Goal: Check status: Check status

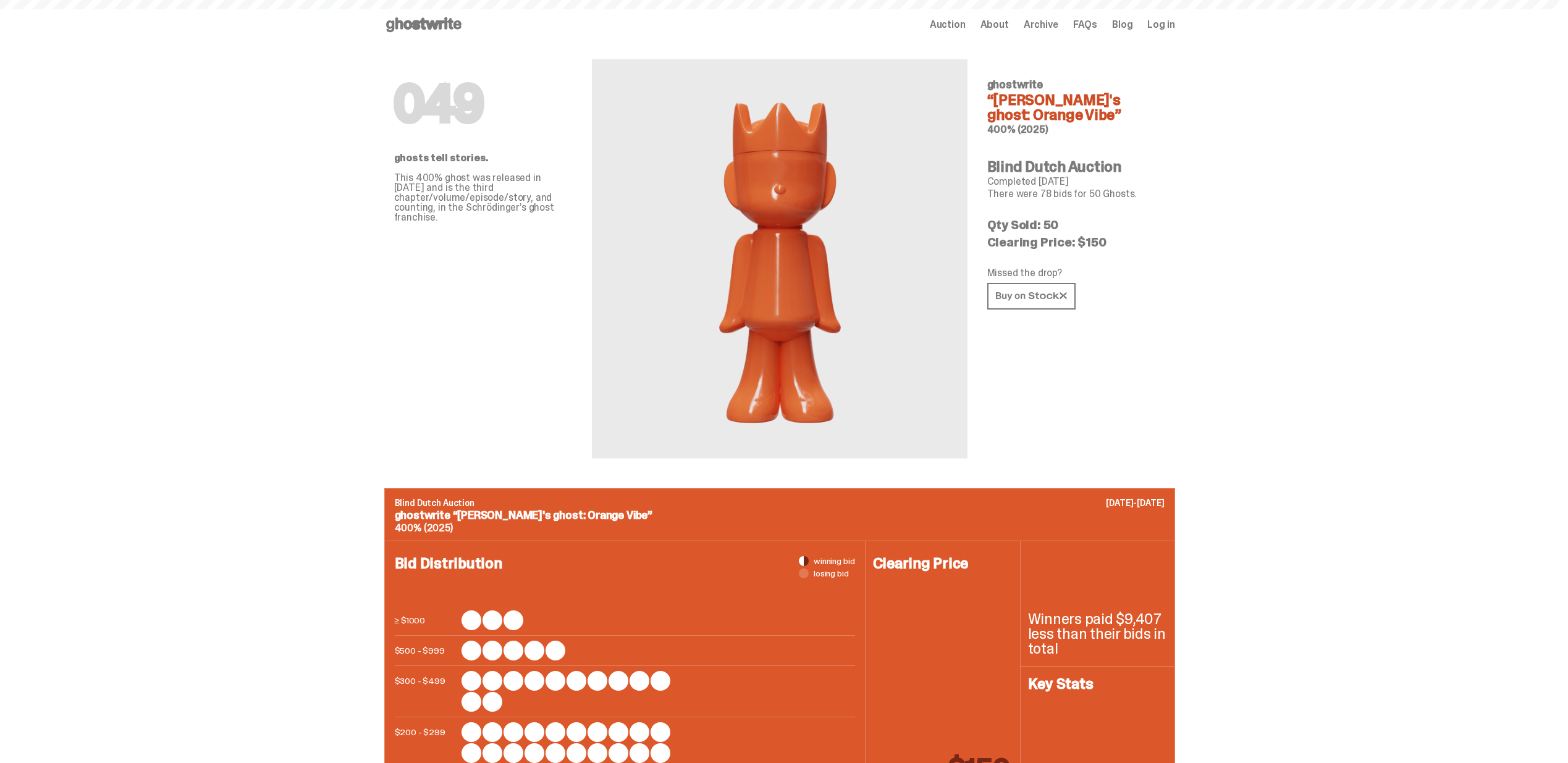
click at [960, 19] on span "Auction" at bounding box center [948, 24] width 35 height 10
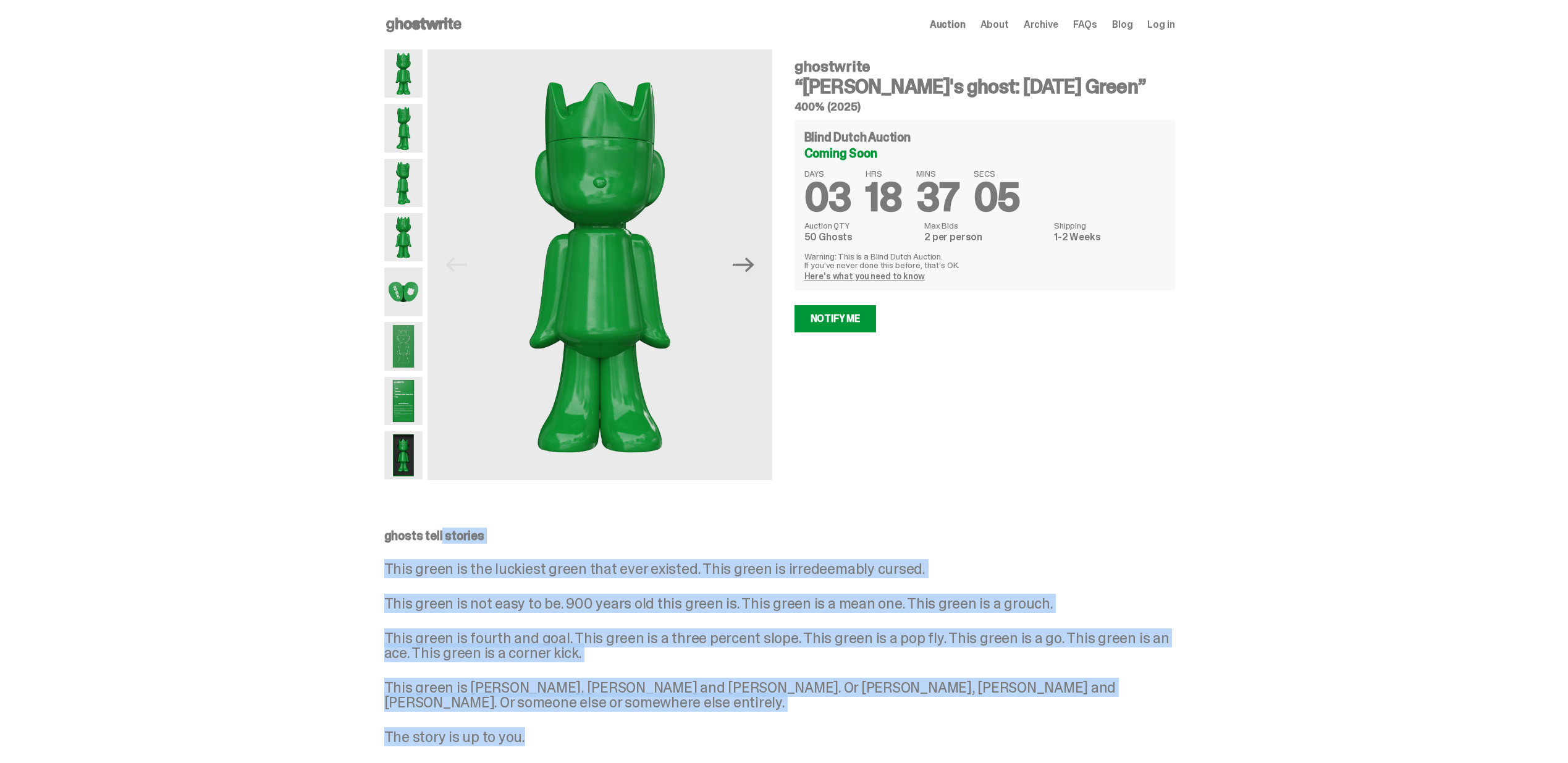
drag, startPoint x: 609, startPoint y: 734, endPoint x: 353, endPoint y: 519, distance: 334.3
drag, startPoint x: 343, startPoint y: 513, endPoint x: 635, endPoint y: 710, distance: 352.2
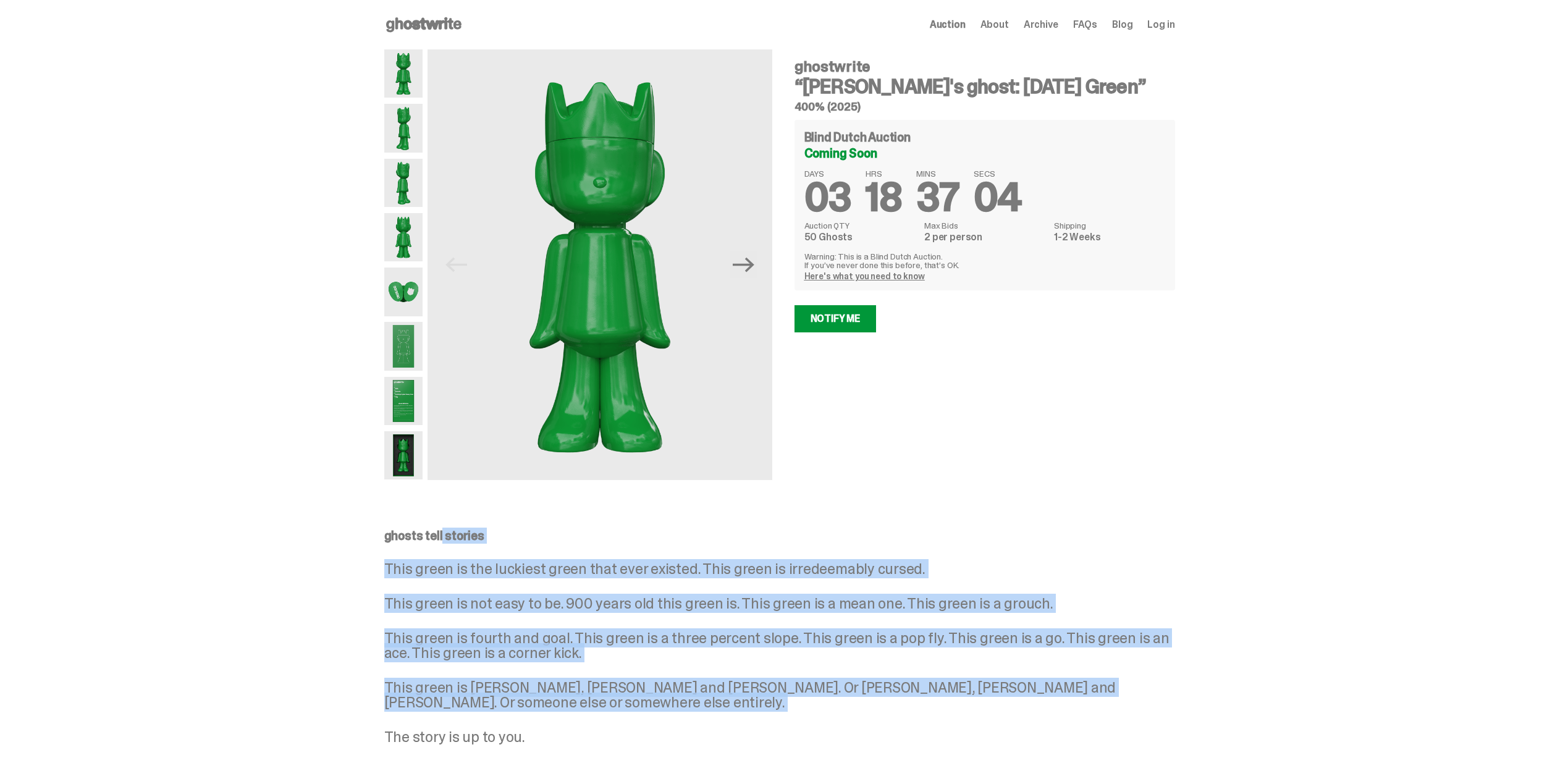
click at [635, 710] on div "ghosts tell stories This green is the luckiest green that ever existed. This gr…" at bounding box center [779, 636] width 791 height 215
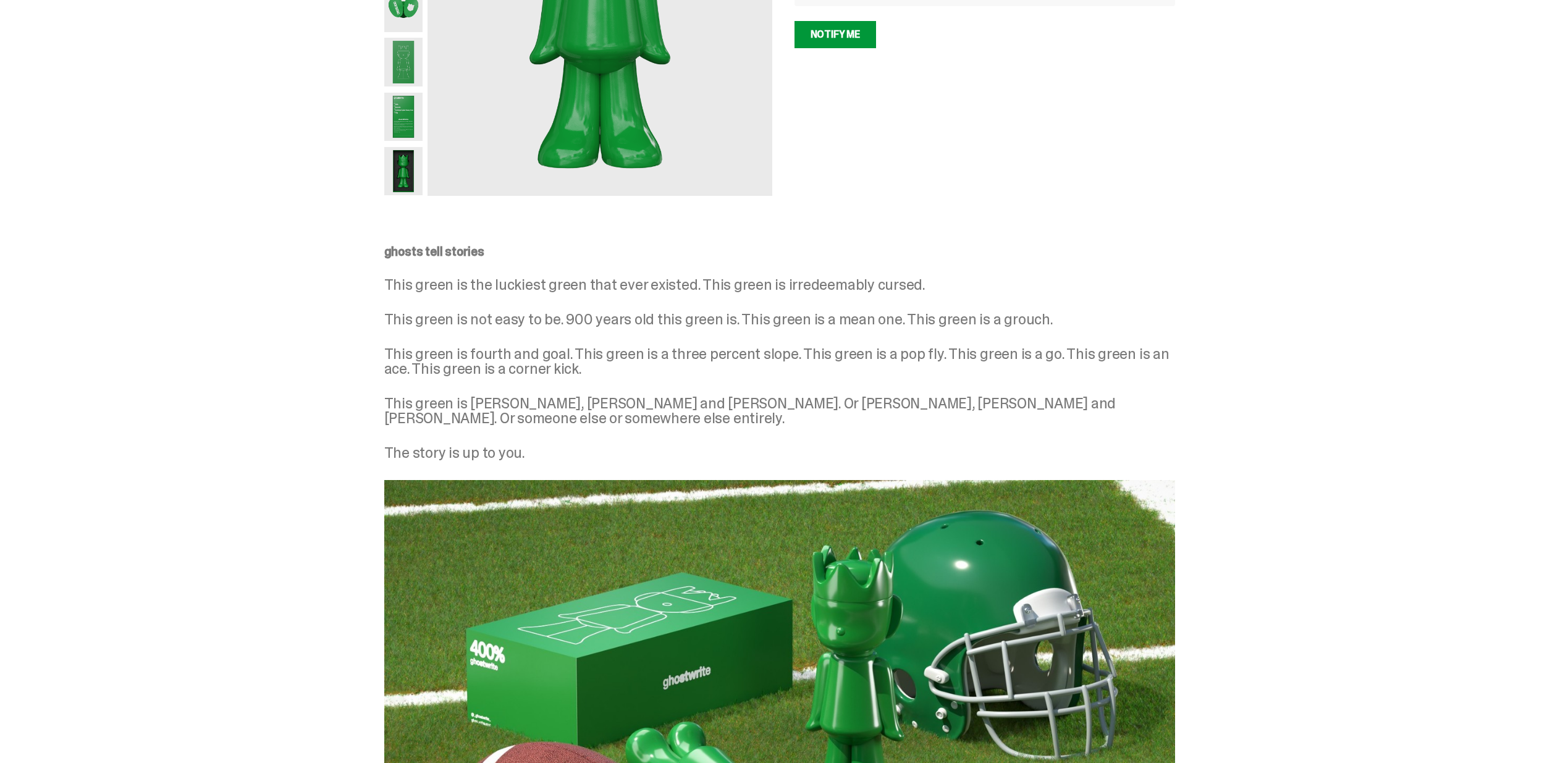
scroll to position [698, 0]
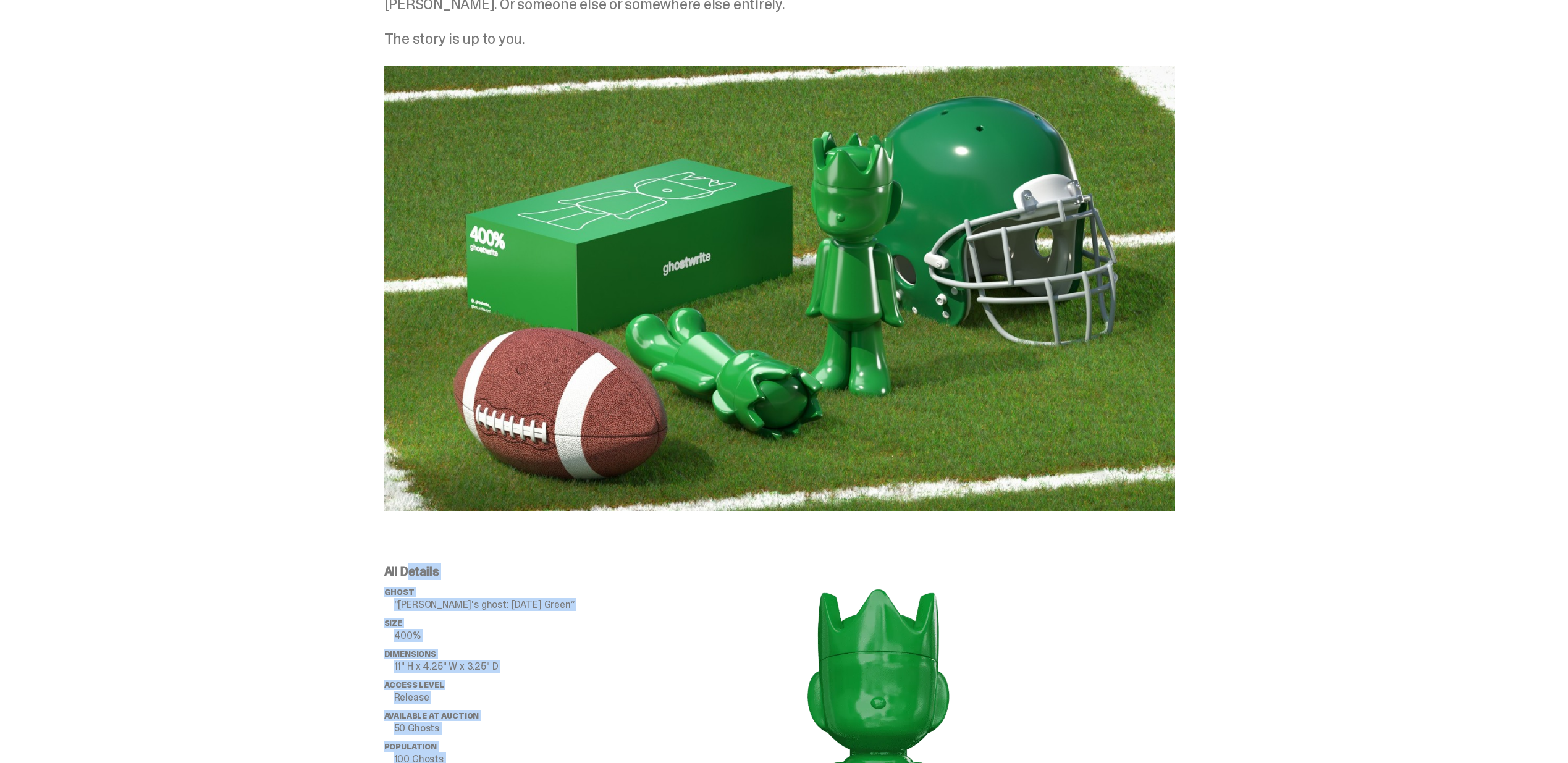
drag, startPoint x: 363, startPoint y: 551, endPoint x: 616, endPoint y: 594, distance: 256.6
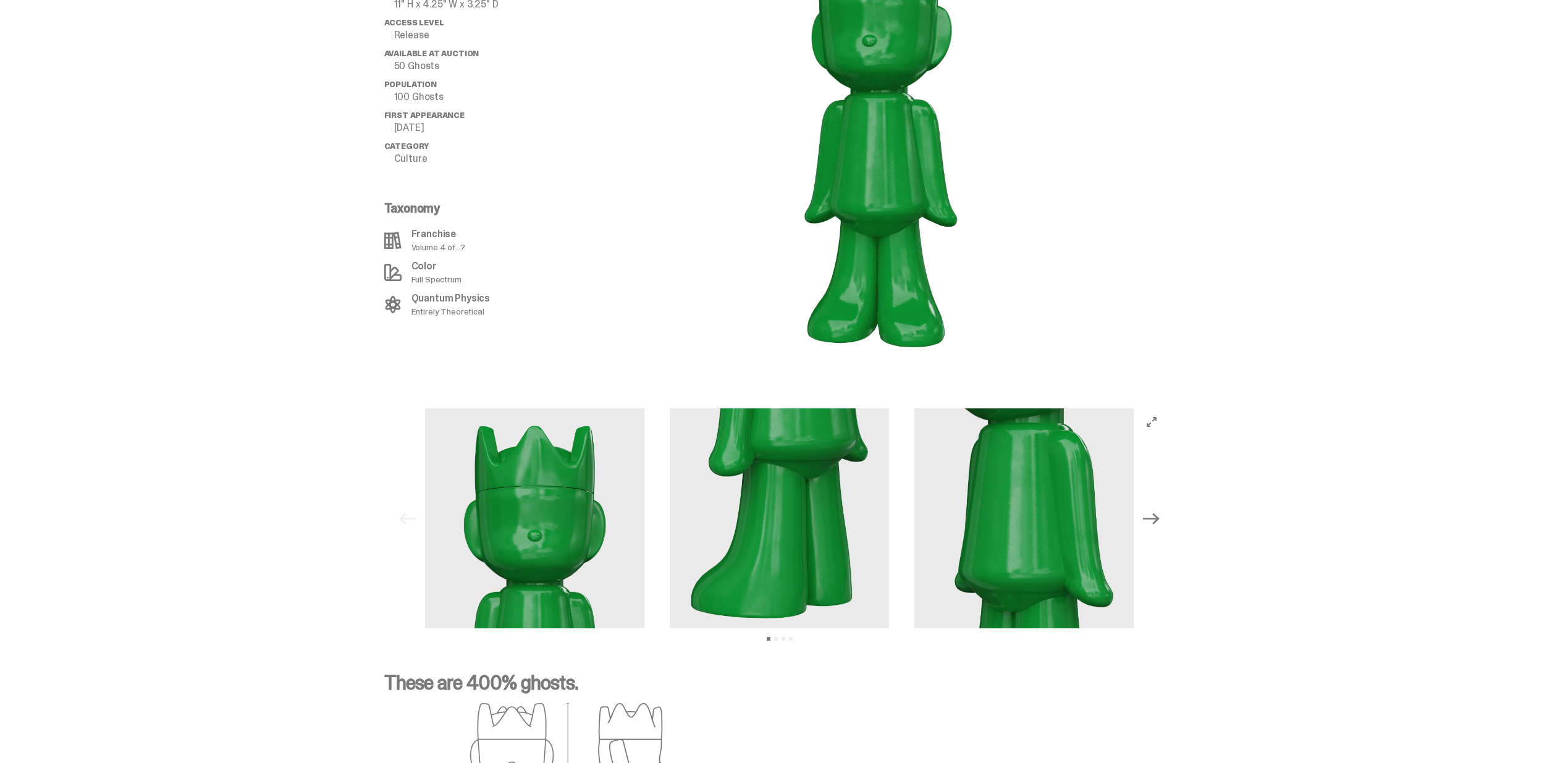
scroll to position [1360, 0]
click at [1153, 511] on icon "Next" at bounding box center [1150, 518] width 16 height 16
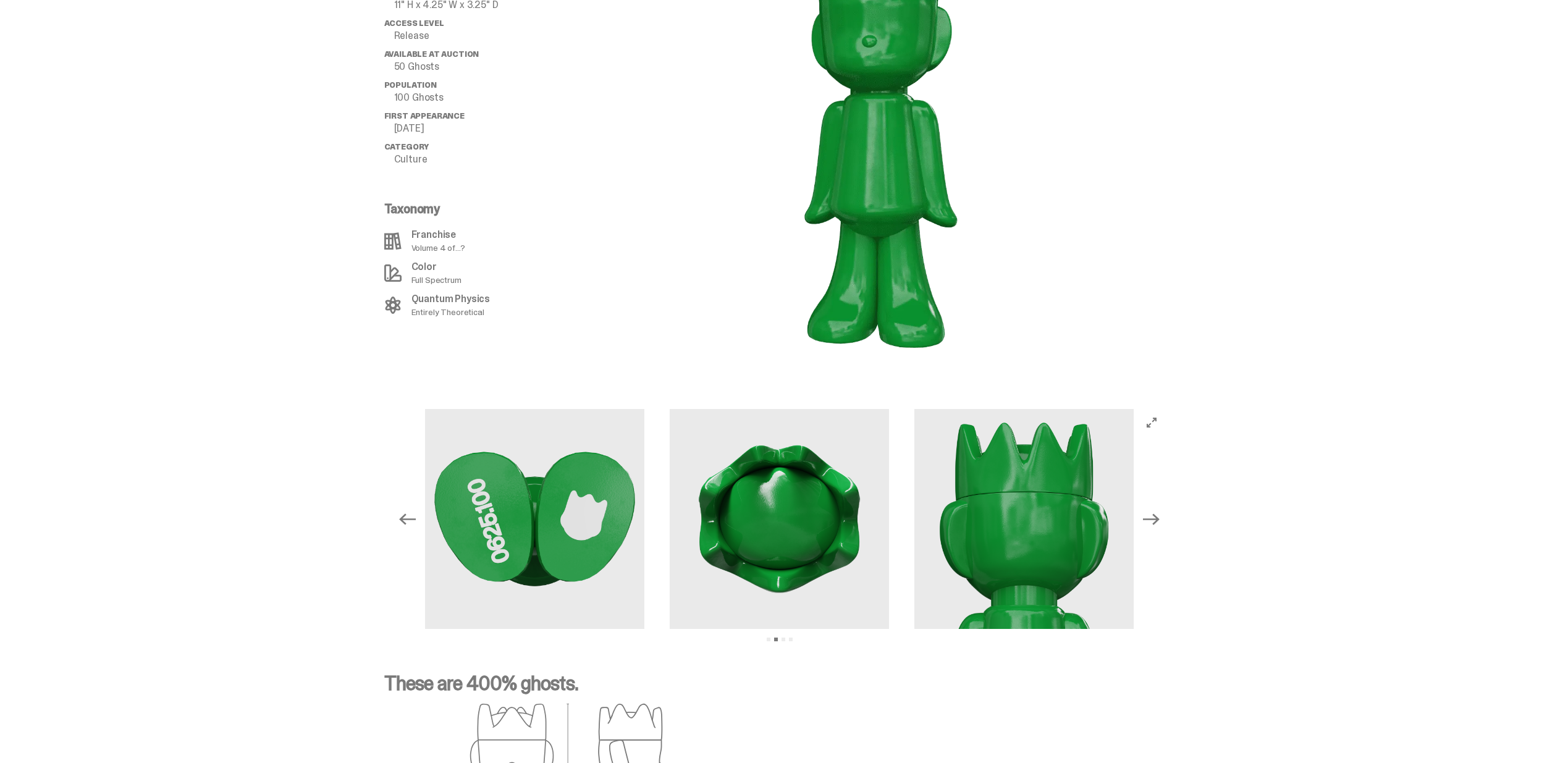
click at [1159, 511] on icon "Next" at bounding box center [1150, 518] width 16 height 16
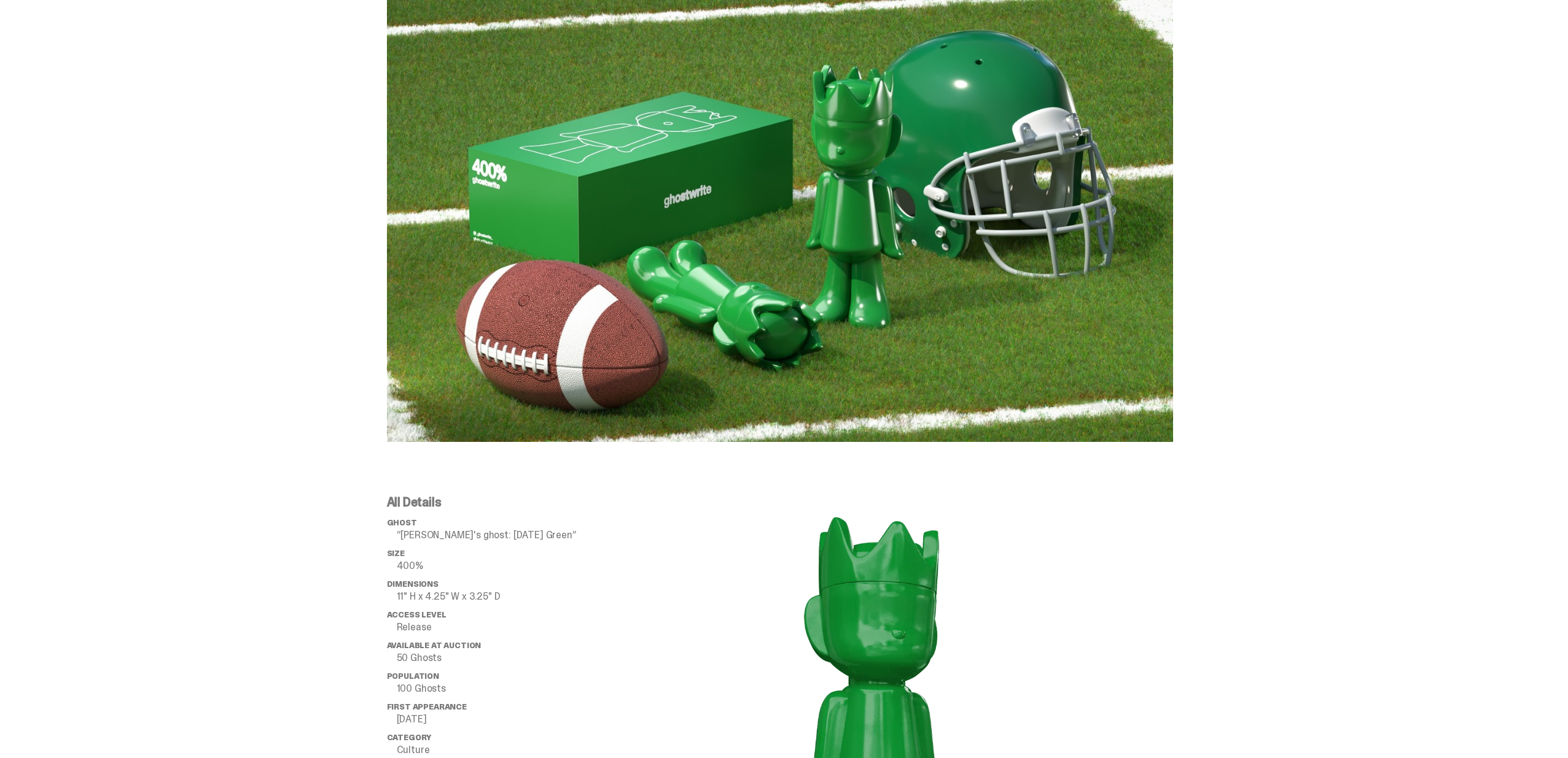
scroll to position [0, 0]
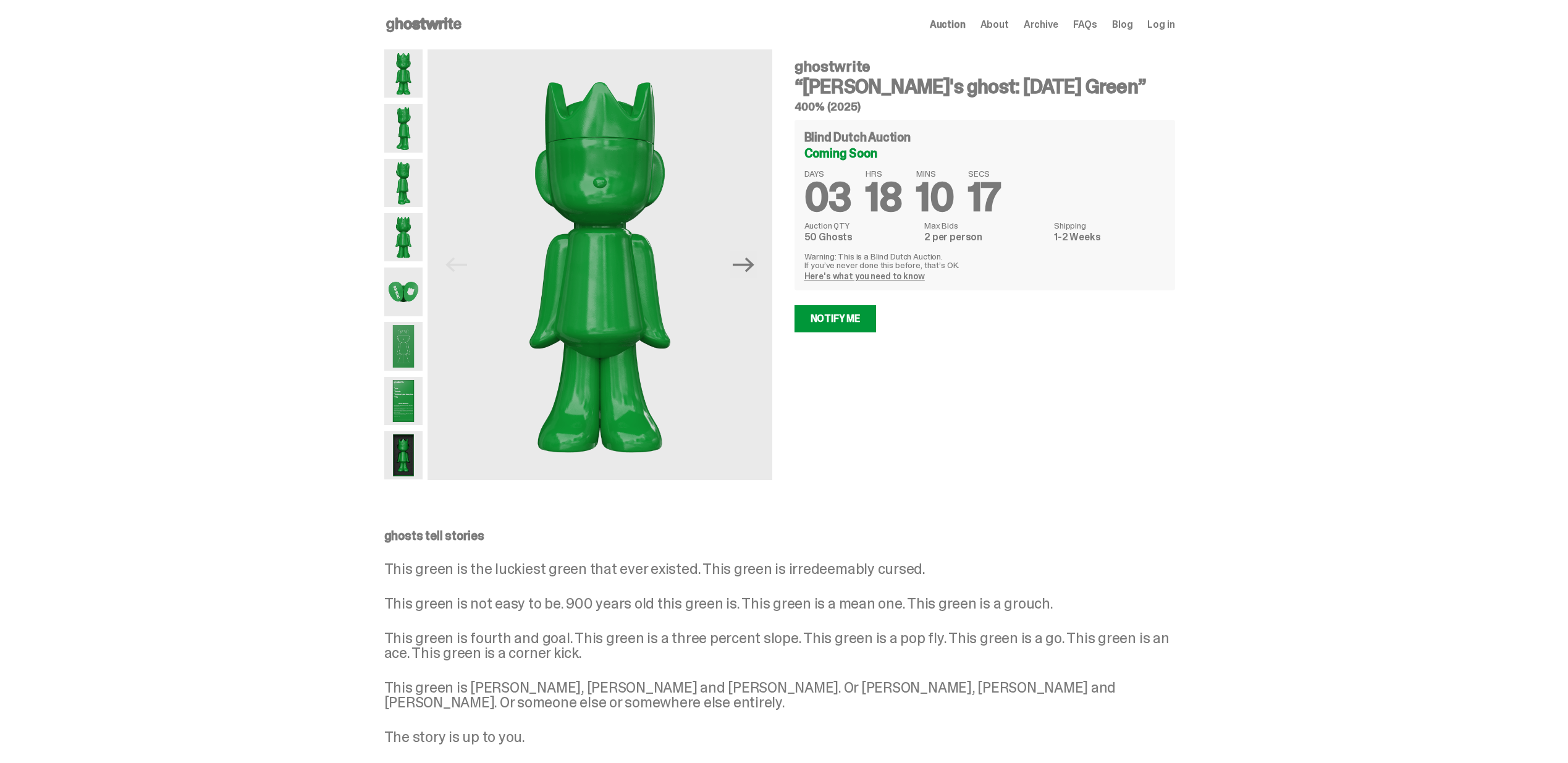
click at [1164, 25] on span "Log in" at bounding box center [1160, 24] width 27 height 10
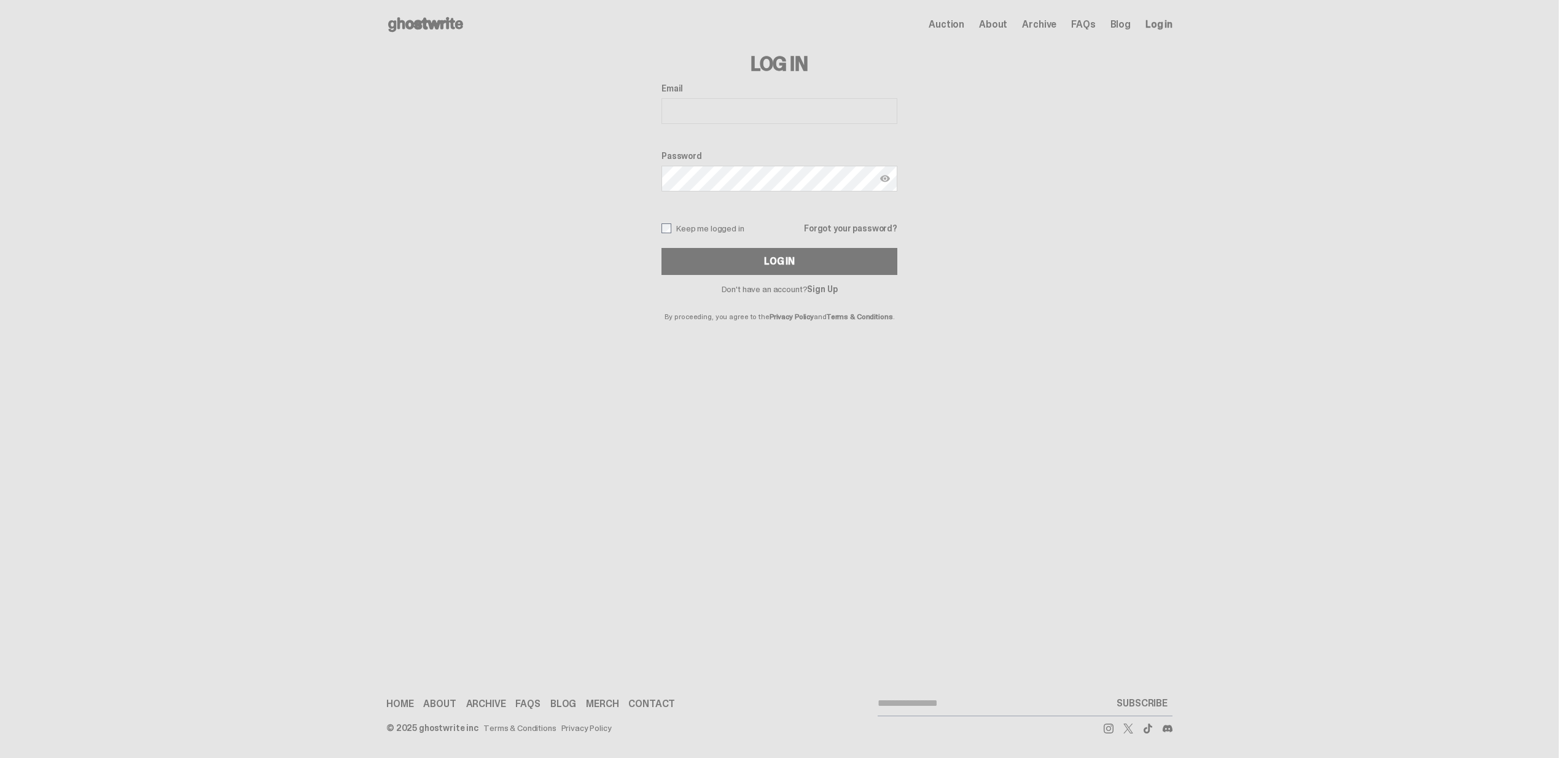
click at [838, 127] on div "Email Password Keep me logged in Forgot your password? Log In" at bounding box center [779, 179] width 236 height 191
click at [839, 122] on input "Email" at bounding box center [779, 111] width 236 height 26
type input "**********"
click at [778, 265] on div "Log In" at bounding box center [779, 262] width 31 height 10
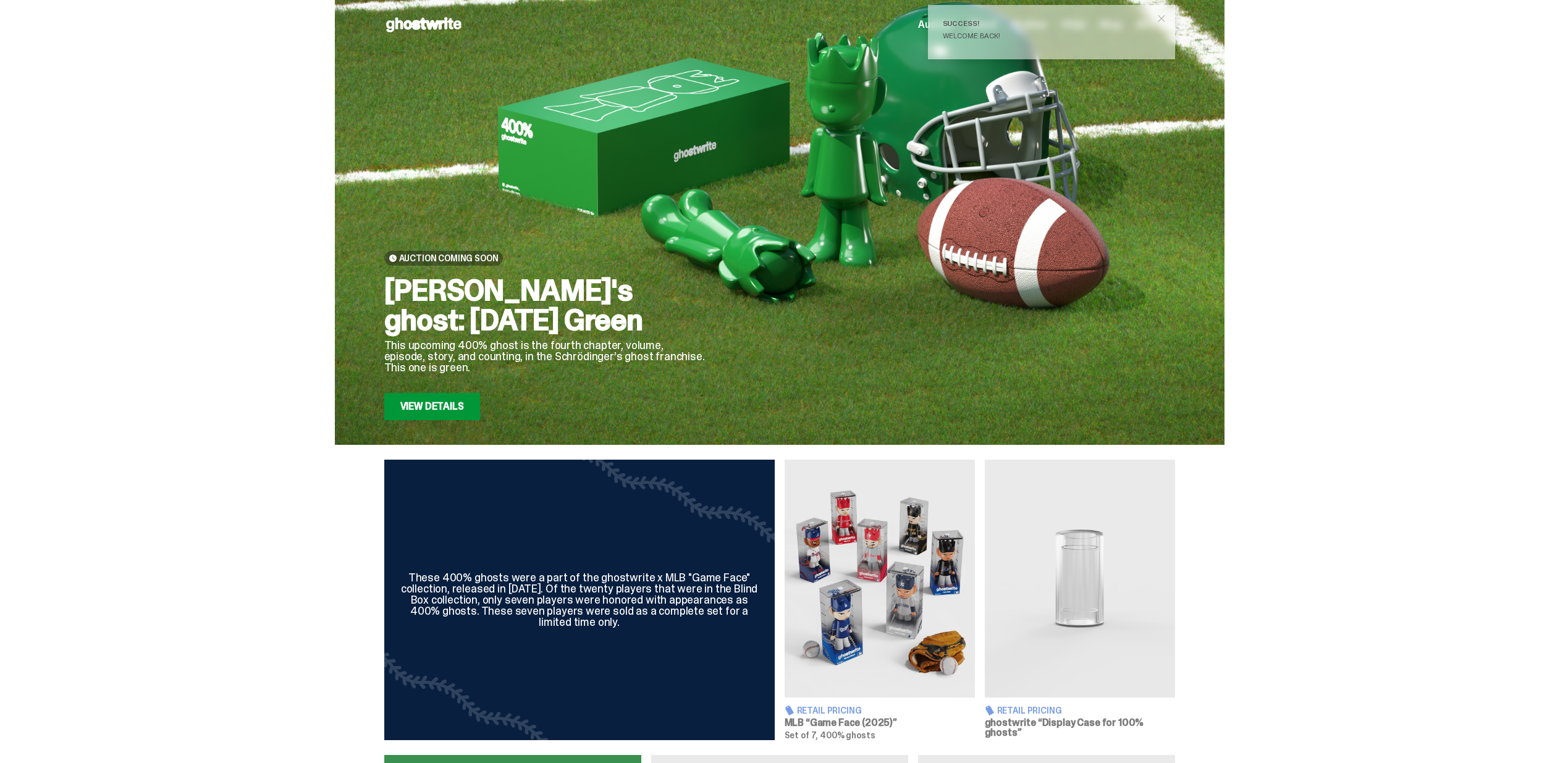
click at [1165, 19] on span "close" at bounding box center [1161, 19] width 13 height 13
click at [1149, 21] on span "Account" at bounding box center [1155, 24] width 39 height 10
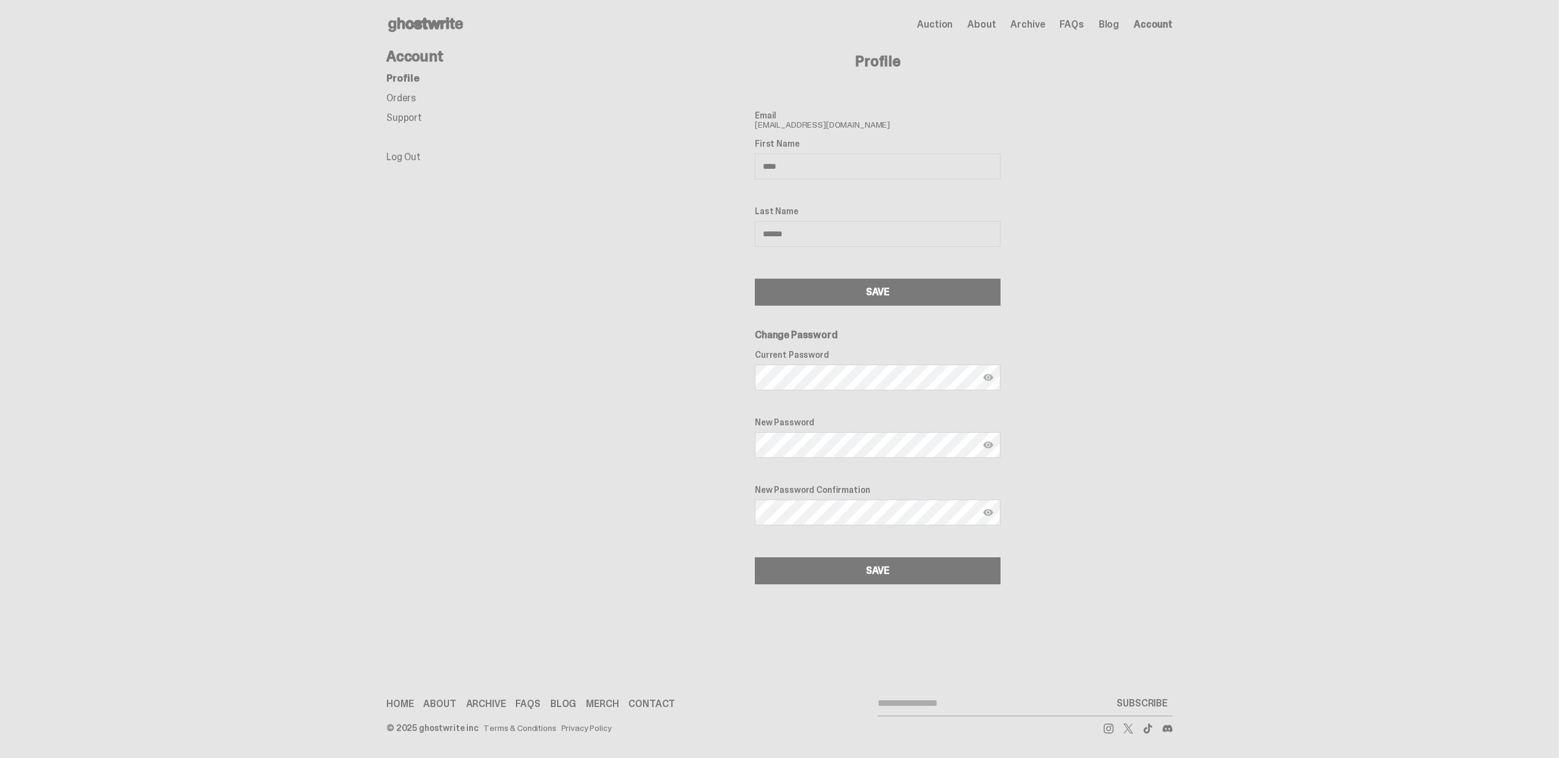
click at [410, 91] on link "Orders" at bounding box center [400, 97] width 29 height 13
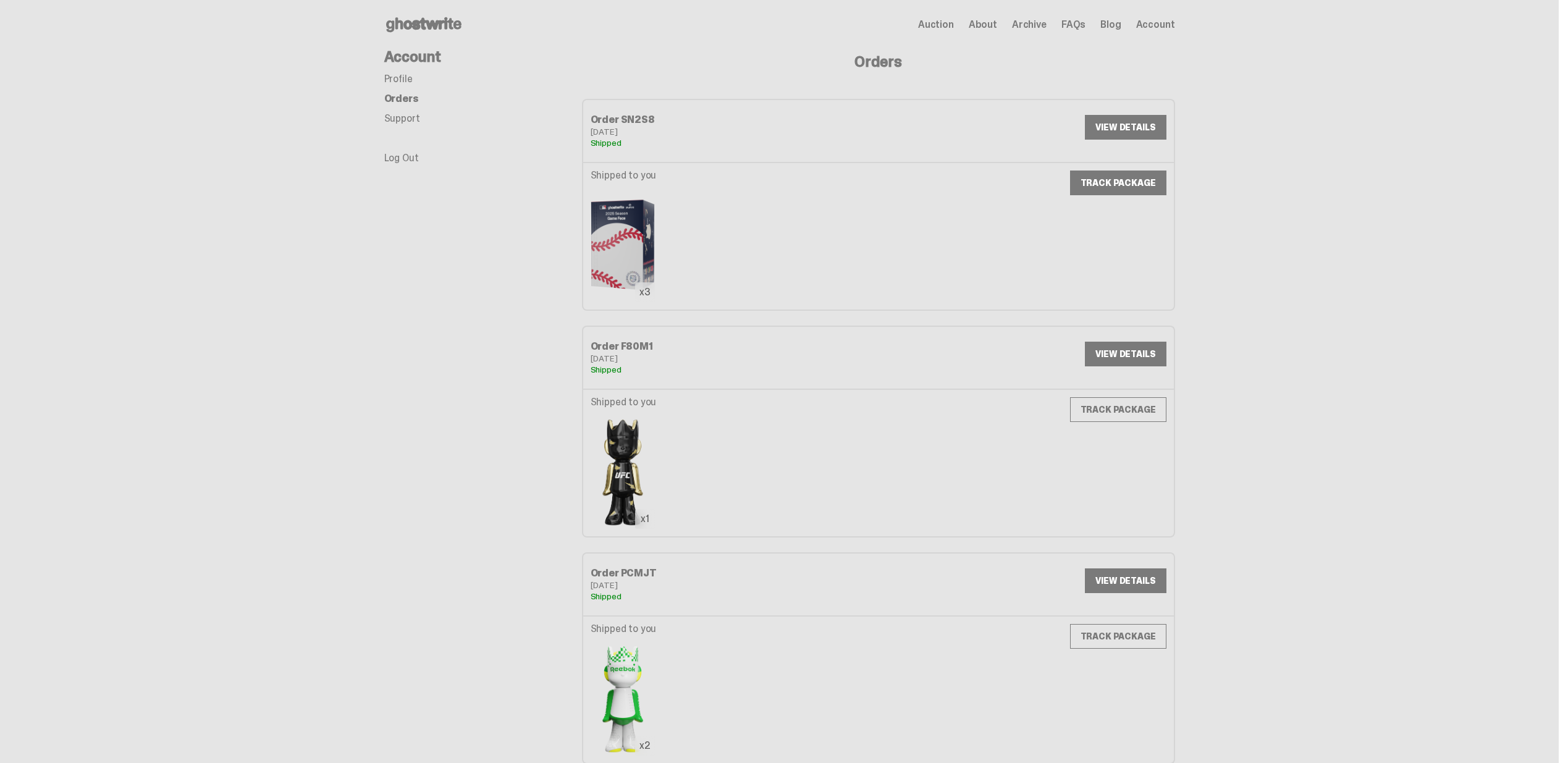
click at [1126, 181] on link "TRACK PACKAGE" at bounding box center [1118, 182] width 96 height 24
